Goal: Information Seeking & Learning: Find specific page/section

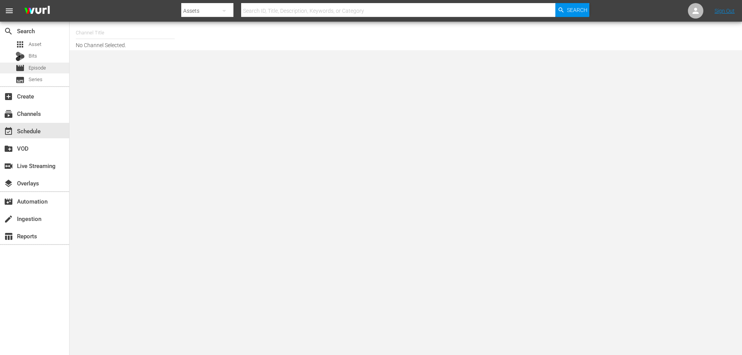
click at [42, 70] on span "Episode" at bounding box center [37, 68] width 17 height 8
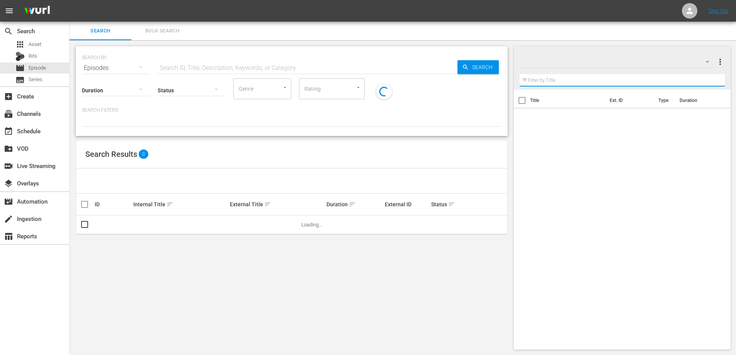
click at [557, 77] on input "text" at bounding box center [623, 80] width 206 height 12
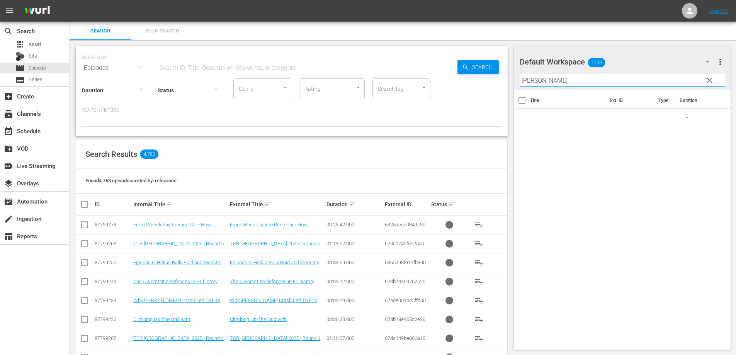
type input "mansell"
drag, startPoint x: 557, startPoint y: 81, endPoint x: 441, endPoint y: 76, distance: 116.0
click at [442, 76] on div "Search Bulk Search SEARCH BY Search By Episodes Search ID, Title, Description, …" at bounding box center [403, 324] width 666 height 605
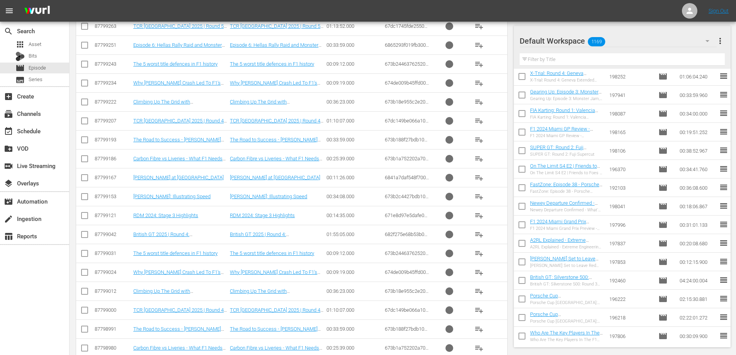
scroll to position [5213, 0]
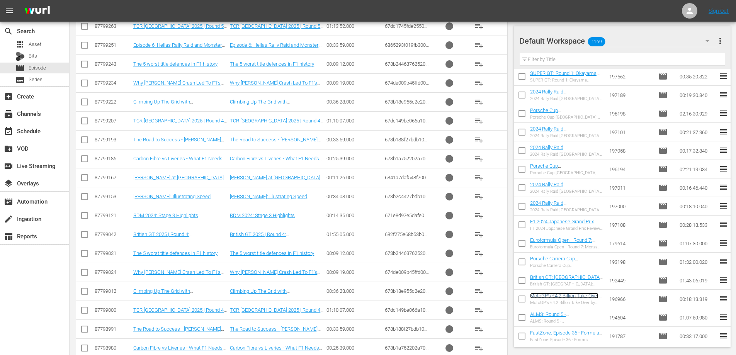
click at [549, 298] on link "MotoGP's €4.2 Billion Take Over by Liberty Media - Explained" at bounding box center [564, 299] width 68 height 12
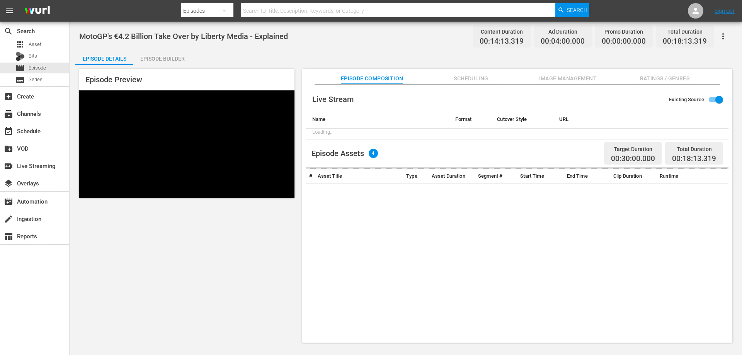
click at [225, 39] on span "MotoGP's €4.2 Billion Take Over by Liberty Media - Explained" at bounding box center [183, 36] width 209 height 9
copy span "MotoGP's €4.2 Billion Take Over by Liberty Media - Explained"
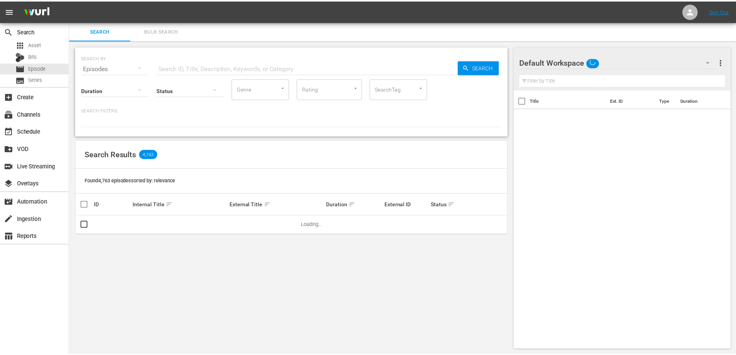
scroll to position [1, 0]
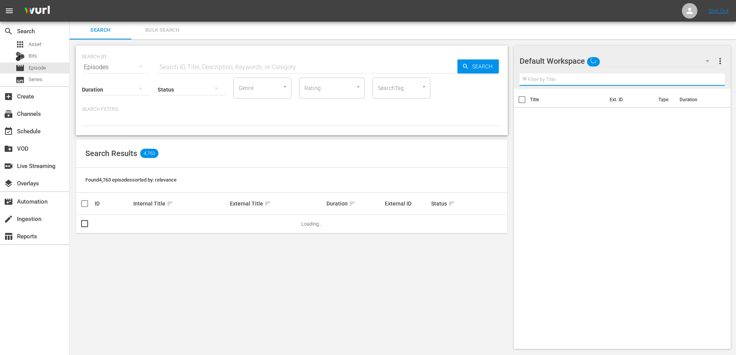
click at [556, 78] on input "text" at bounding box center [623, 79] width 206 height 12
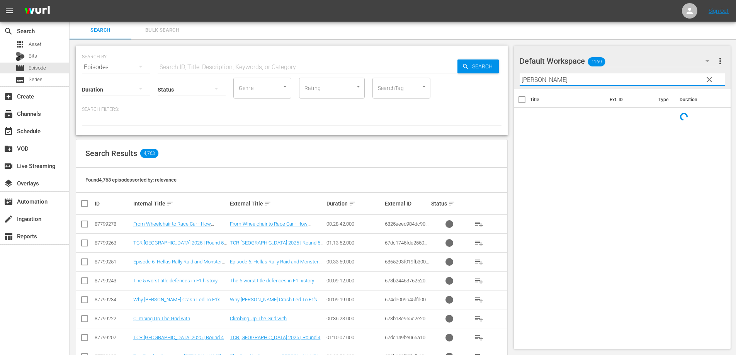
type input "mansell"
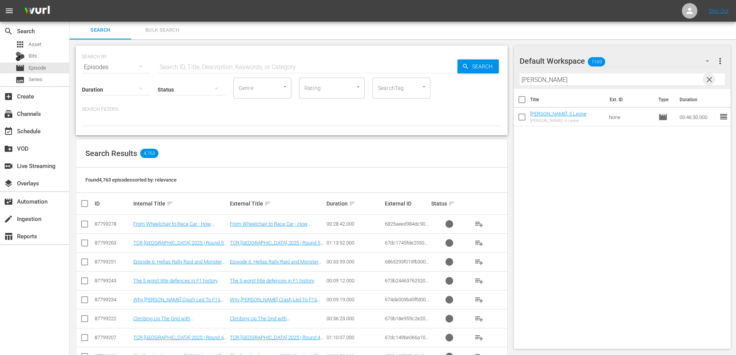
click at [713, 80] on span "clear" at bounding box center [709, 79] width 9 height 9
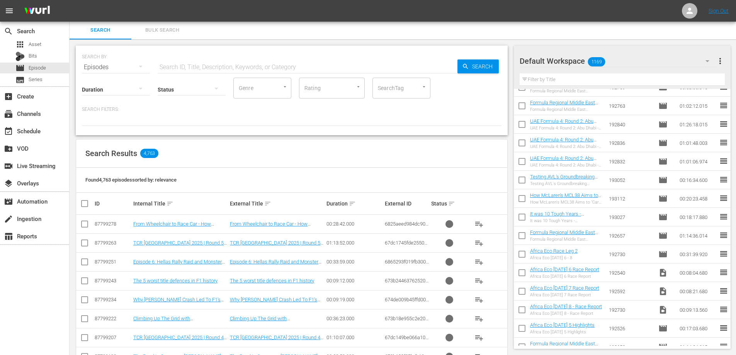
scroll to position [5315, 0]
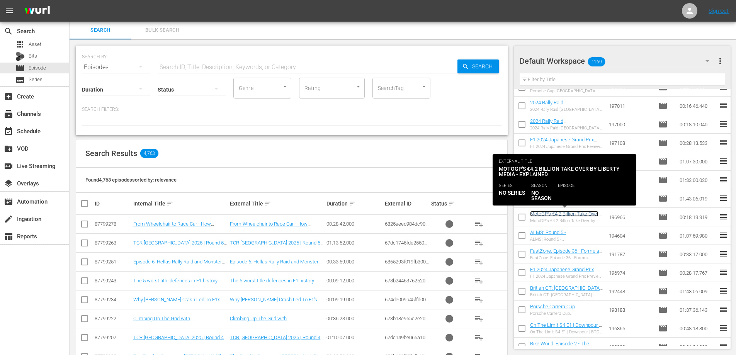
click at [569, 212] on link "MotoGP's €4.2 Billion Take Over by Liberty Media - Explained" at bounding box center [564, 217] width 68 height 12
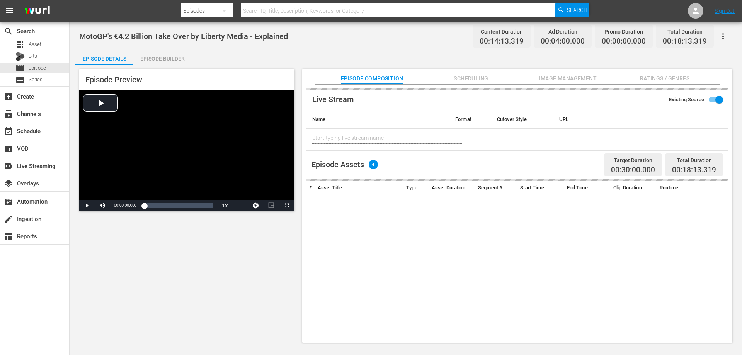
click at [197, 38] on span "MotoGP's €4.2 Billion Take Over by Liberty Media - Explained" at bounding box center [183, 36] width 209 height 9
copy span "MotoGP's €4.2 Billion Take Over by Liberty Media - Explained"
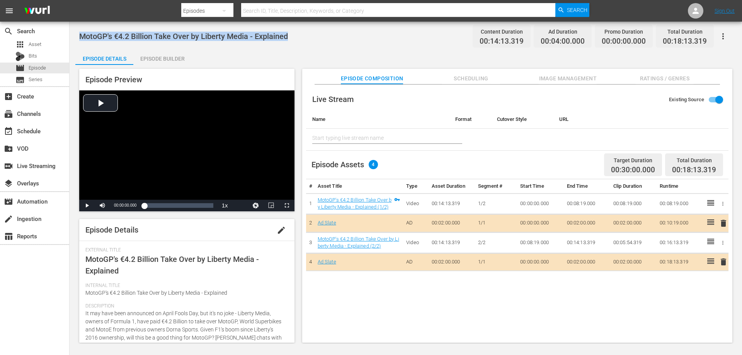
copy span "MotoGP's €4.2 Billion Take Over by Liberty Media - Explained"
click at [314, 10] on input "text" at bounding box center [398, 11] width 314 height 19
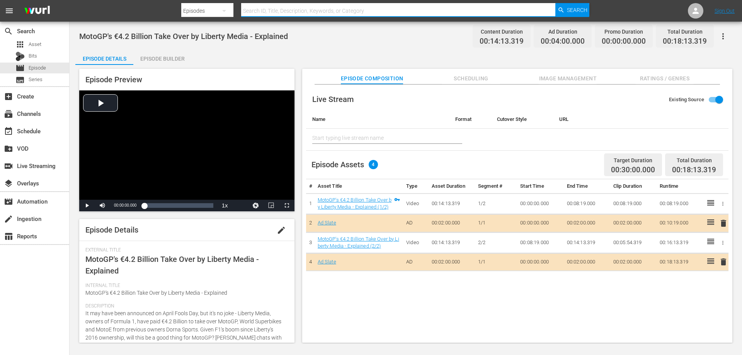
paste input "A2RL Explained - Extreme Engineering On Track"
type input "A2RL Explained - Extreme Engineering On Track"
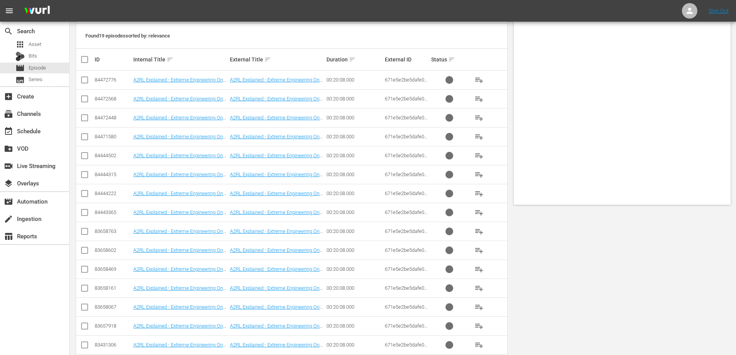
scroll to position [235, 0]
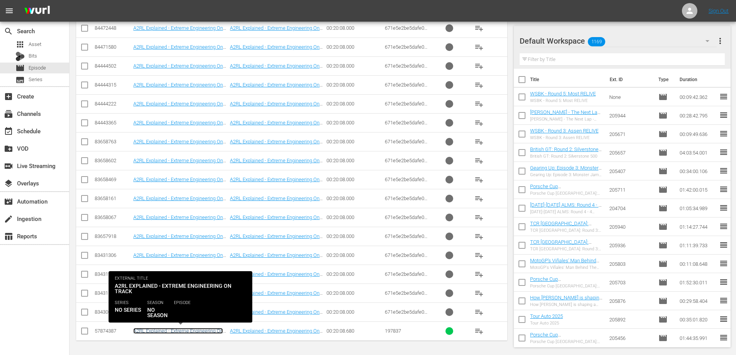
click at [172, 331] on link "A2RL Explained - Extreme Engineering On Track" at bounding box center [178, 334] width 90 height 12
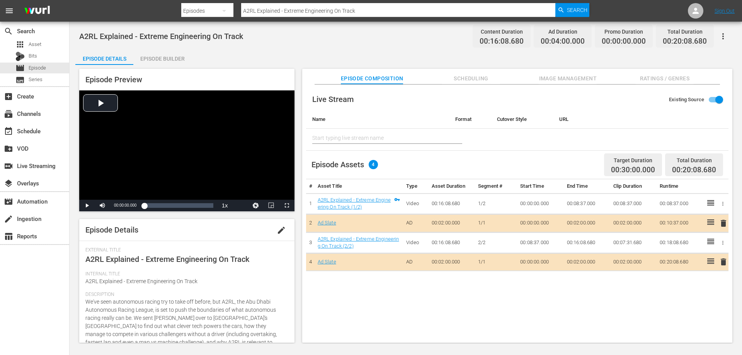
click at [271, 8] on input "A2RL Explained - Extreme Engineering On Track" at bounding box center [398, 11] width 314 height 19
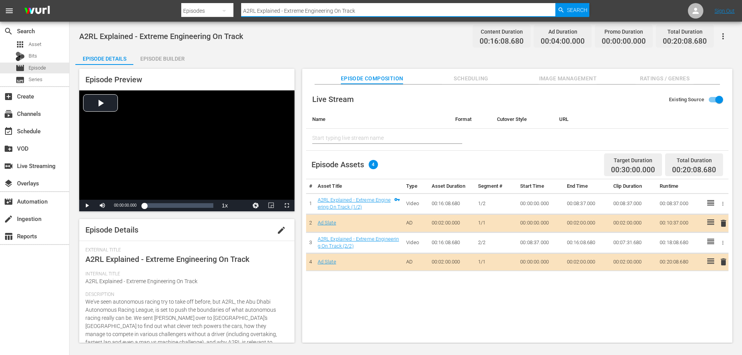
click at [271, 8] on input "A2RL Explained - Extreme Engineering On Track" at bounding box center [398, 11] width 314 height 19
paste input "Behind the Scenes of A2RL’s Autonomous Racing"
type input "Behind the Scenes of A2RL’s Autonomous Racing"
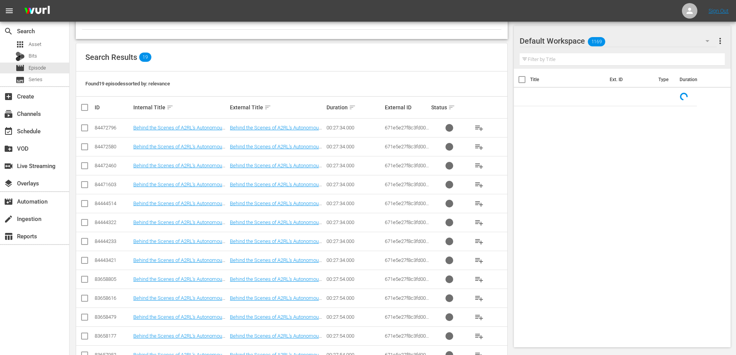
scroll to position [235, 0]
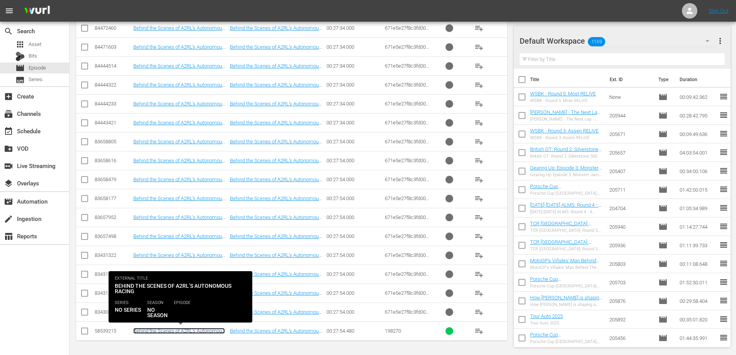
click at [180, 331] on link "Behind the Scenes of A2RL’s Autonomous Racing" at bounding box center [179, 334] width 92 height 12
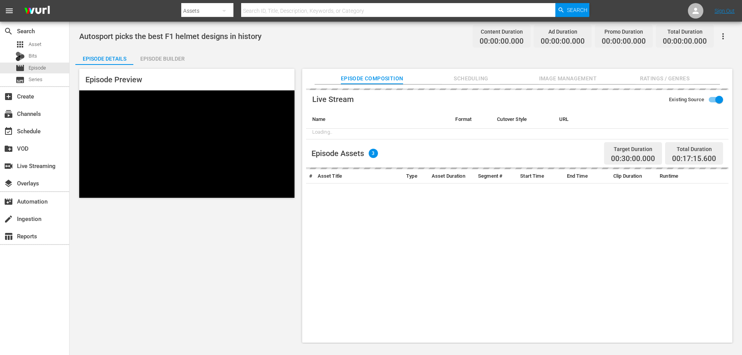
click at [190, 35] on span "Autosport picks the best F1 helmet designs in history" at bounding box center [170, 36] width 182 height 9
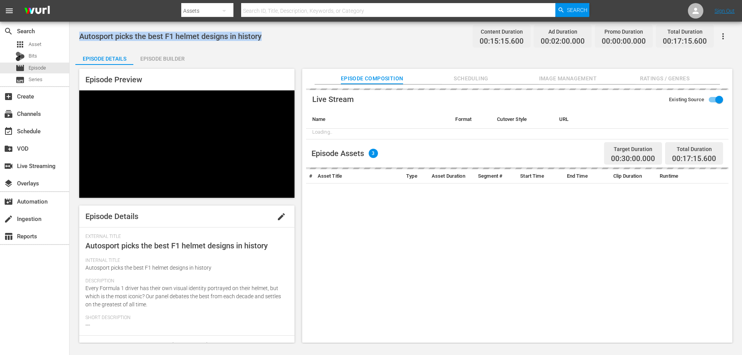
copy span "Autosport picks the best F1 helmet designs in history"
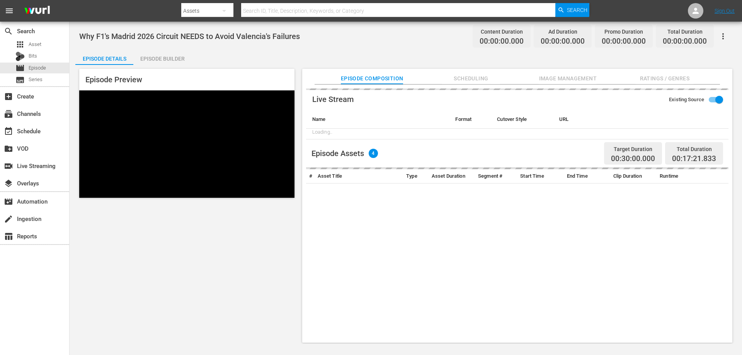
click at [162, 36] on span "Why F1's Madrid 2026 Circuit NEEDS to Avoid Valencia's Failures" at bounding box center [189, 36] width 221 height 9
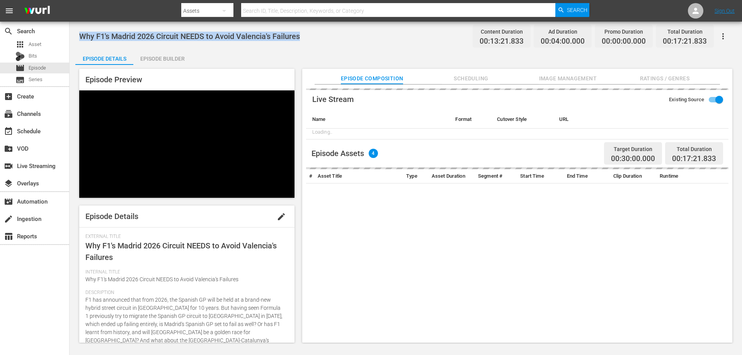
copy span "Why F1's Madrid 2026 Circuit NEEDS to Avoid Valencia's Failures"
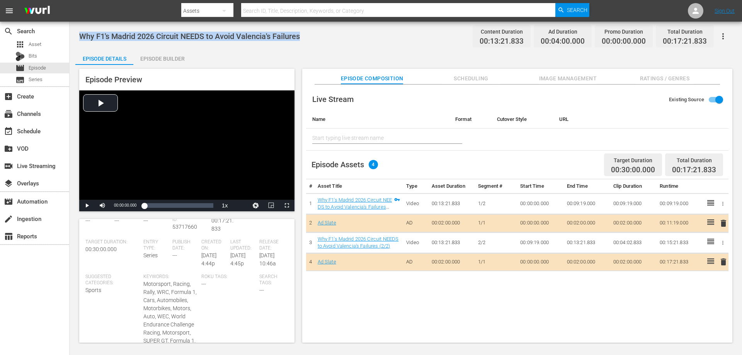
scroll to position [189, 0]
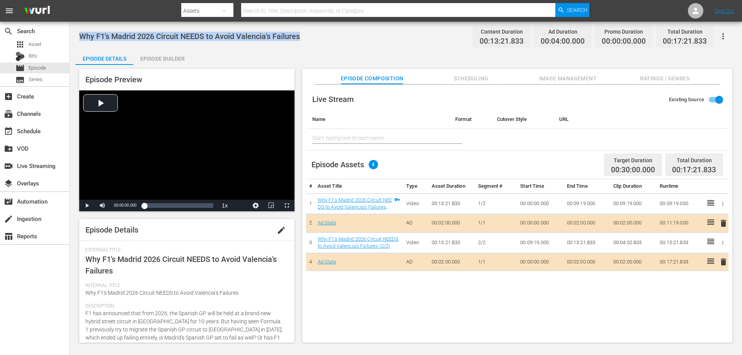
scroll to position [189, 0]
